Goal: Task Accomplishment & Management: Contribute content

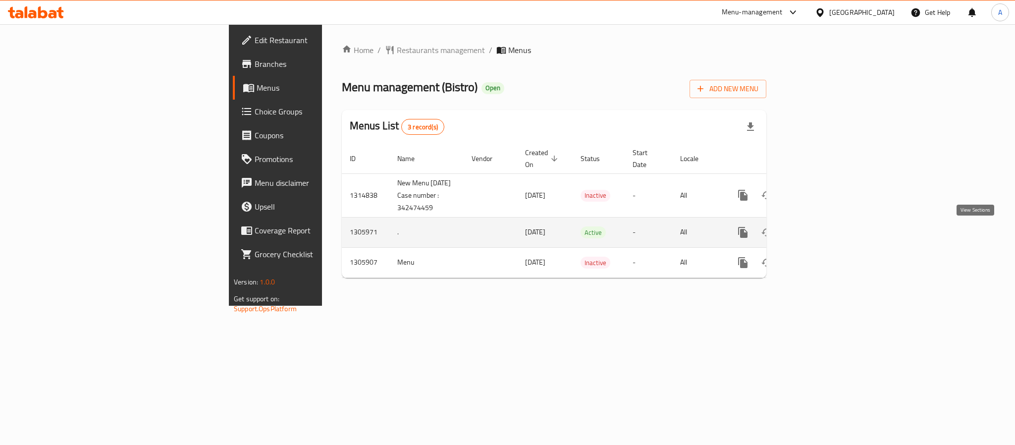
click at [820, 235] on icon "enhanced table" at bounding box center [814, 232] width 12 height 12
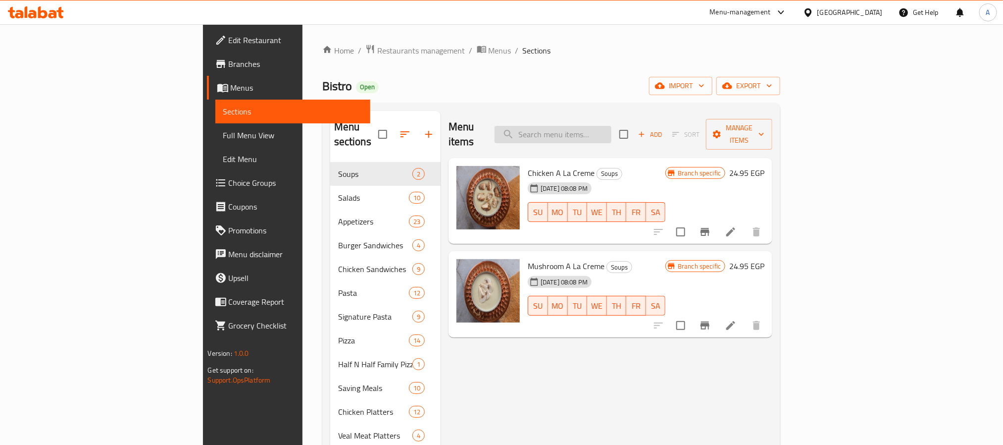
click at [594, 126] on input "search" at bounding box center [553, 134] width 117 height 17
click at [207, 94] on link "Menus" at bounding box center [288, 88] width 163 height 24
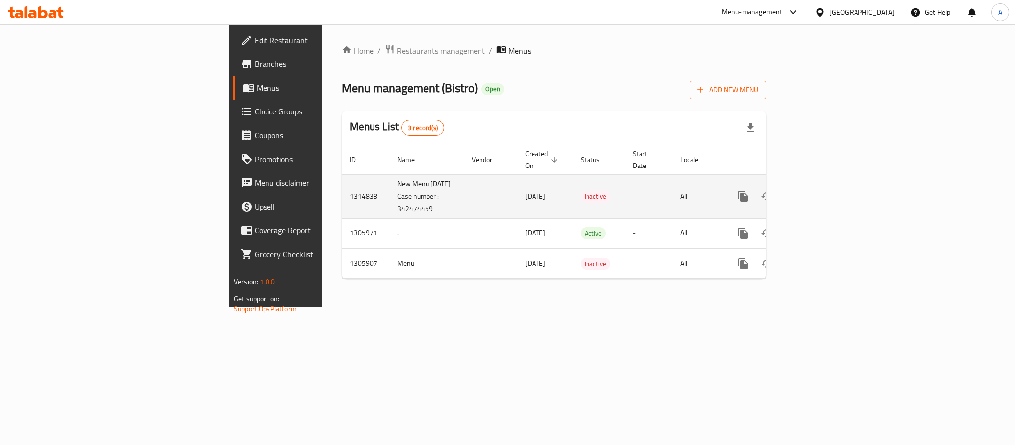
click at [820, 197] on icon "enhanced table" at bounding box center [814, 196] width 12 height 12
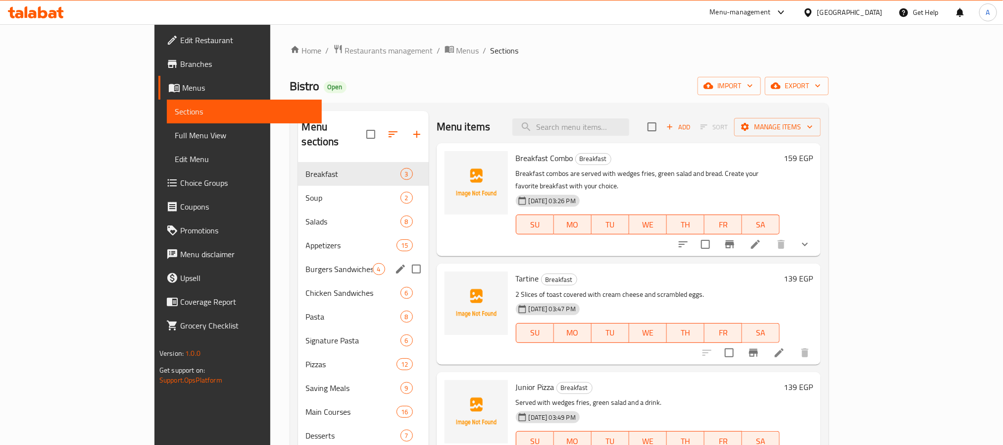
scroll to position [232, 0]
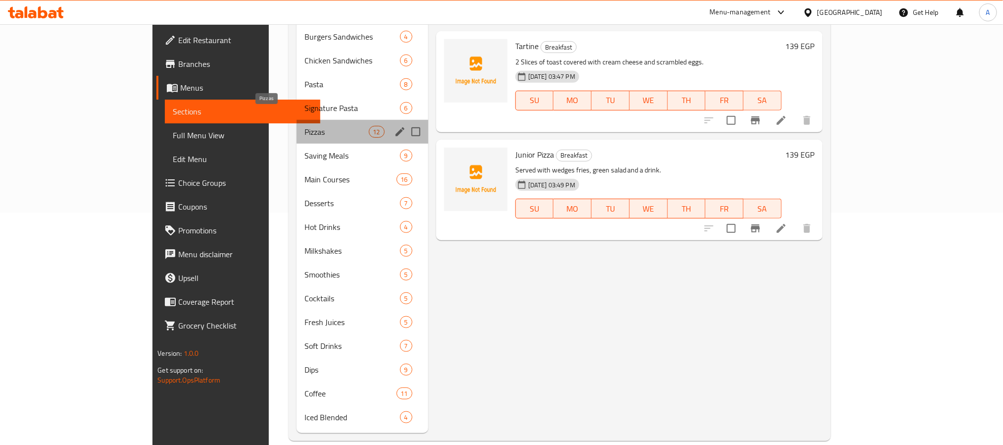
click at [305, 126] on span "Pizzas" at bounding box center [337, 132] width 64 height 12
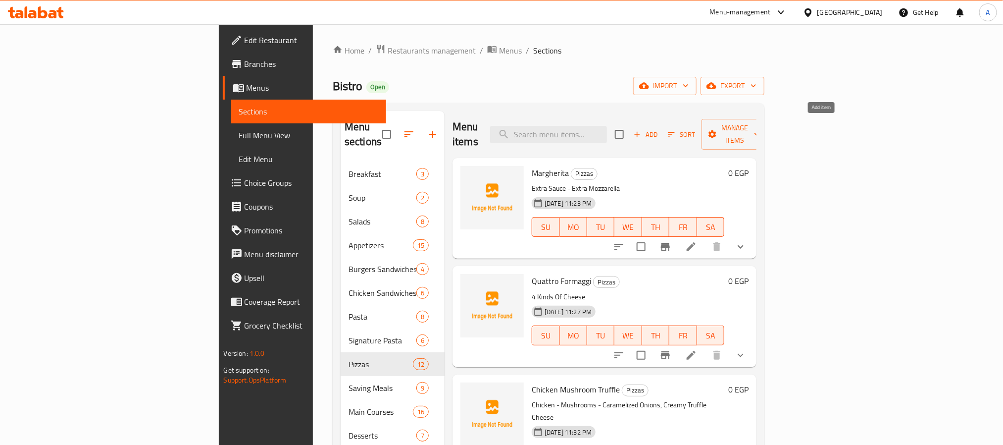
click at [659, 129] on span "Add" at bounding box center [645, 134] width 27 height 11
